Goal: Communication & Community: Ask a question

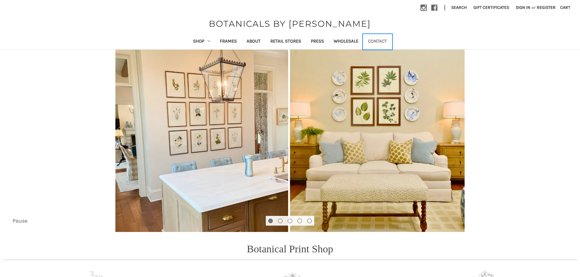
click at [377, 41] on link "Contact" at bounding box center [377, 41] width 29 height 15
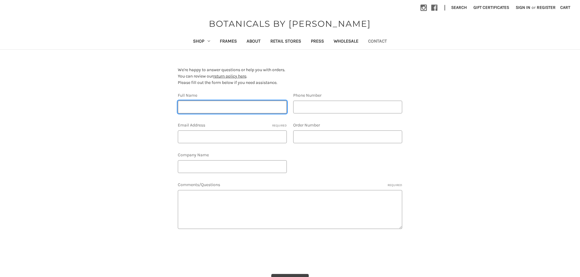
click at [199, 106] on input "Full Name" at bounding box center [232, 107] width 109 height 13
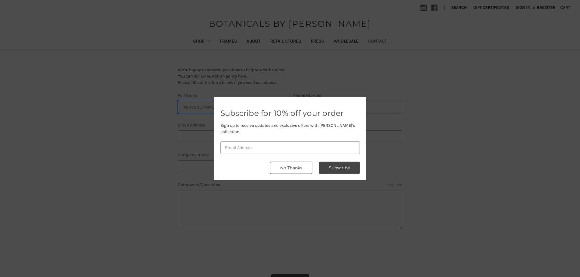
type input "[PERSON_NAME]"
click at [279, 166] on button "No Thanks" at bounding box center [291, 168] width 42 height 12
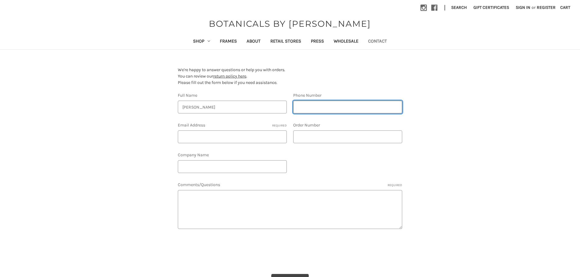
click at [318, 110] on input "Phone Number" at bounding box center [347, 107] width 109 height 13
type input "7697700448"
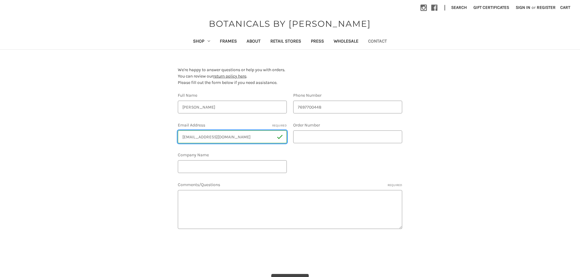
drag, startPoint x: 243, startPoint y: 137, endPoint x: 161, endPoint y: 132, distance: 82.3
click at [161, 132] on section "**********" at bounding box center [290, 176] width 346 height 233
type input "broach@wjtv.com"
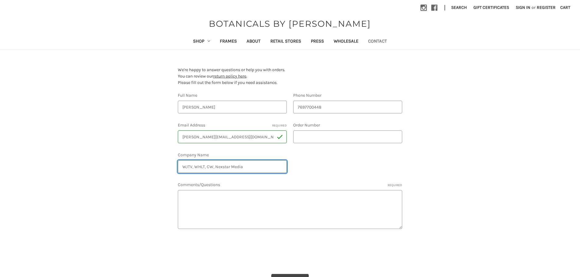
type input "WJTV, WHLT, CW, Nexstar Media"
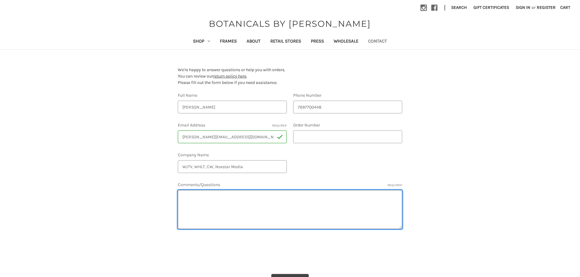
paste textarea "From my mom to my sister (past chairpersons), I have been to more Mistletoe's t…"
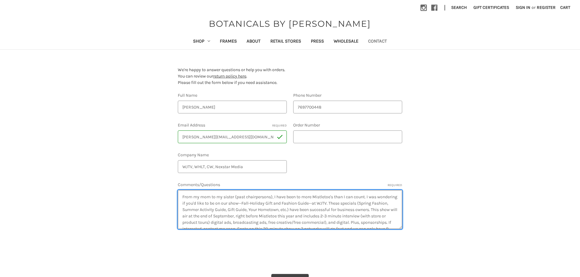
scroll to position [9, 0]
type textarea "From my mom to my sister (past chairpersons), I have been to more Mistletoe's t…"
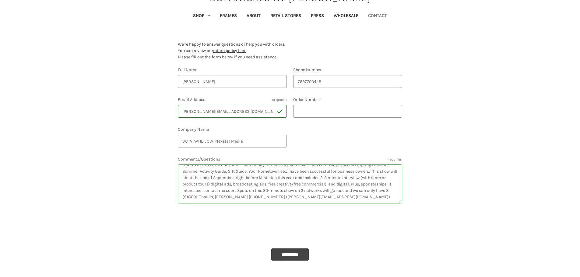
scroll to position [61, 0]
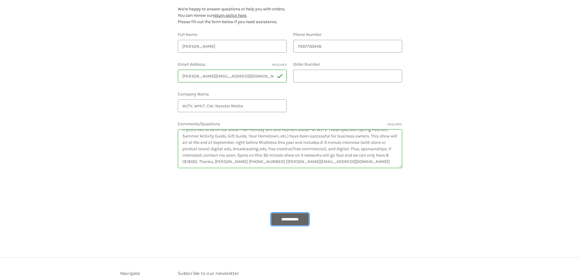
click at [299, 222] on input "**********" at bounding box center [289, 219] width 37 height 12
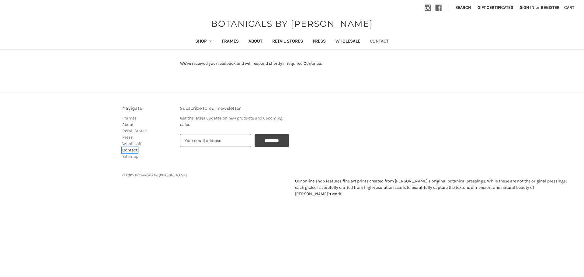
click at [131, 150] on link "Contact" at bounding box center [129, 150] width 15 height 5
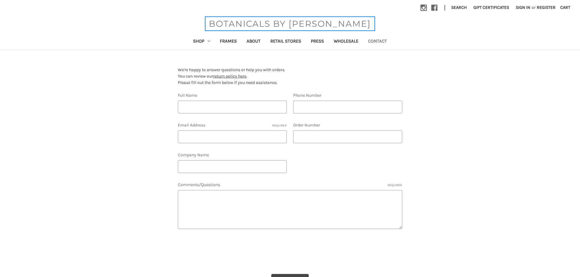
click at [259, 23] on span "BOTANICALS BY [PERSON_NAME]" at bounding box center [290, 23] width 168 height 13
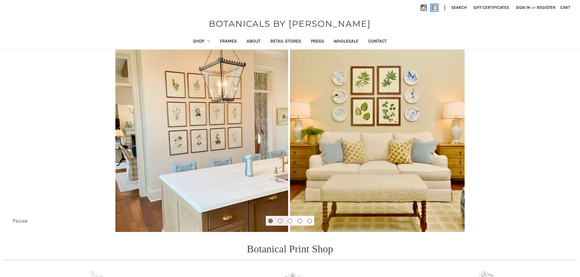
click at [433, 7] on use at bounding box center [434, 8] width 6 height 6
